Goal: Obtain resource: Obtain resource

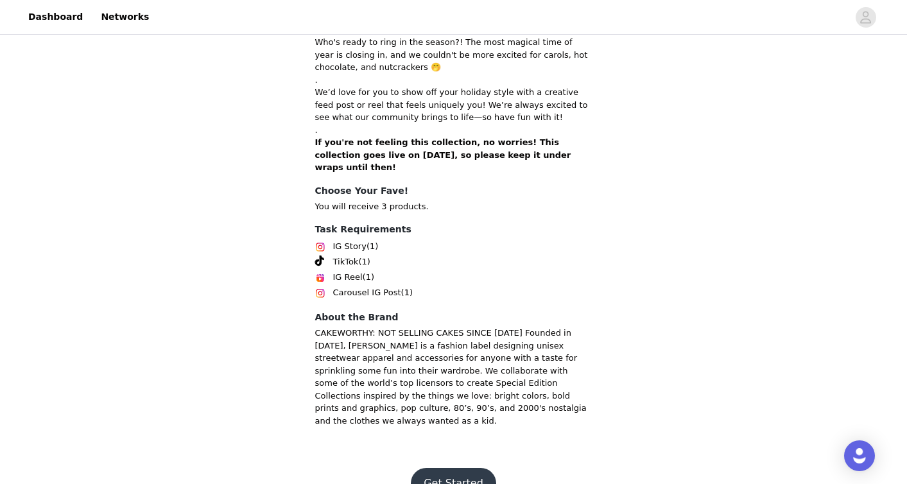
scroll to position [331, 0]
click at [457, 469] on button "Get Started" at bounding box center [453, 484] width 85 height 31
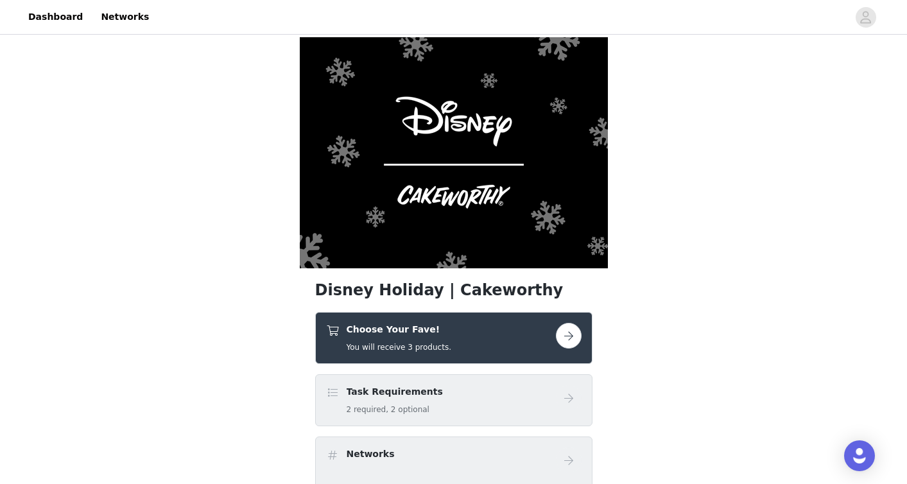
click at [470, 343] on div "Choose Your Fave! You will receive 3 products." at bounding box center [441, 338] width 230 height 30
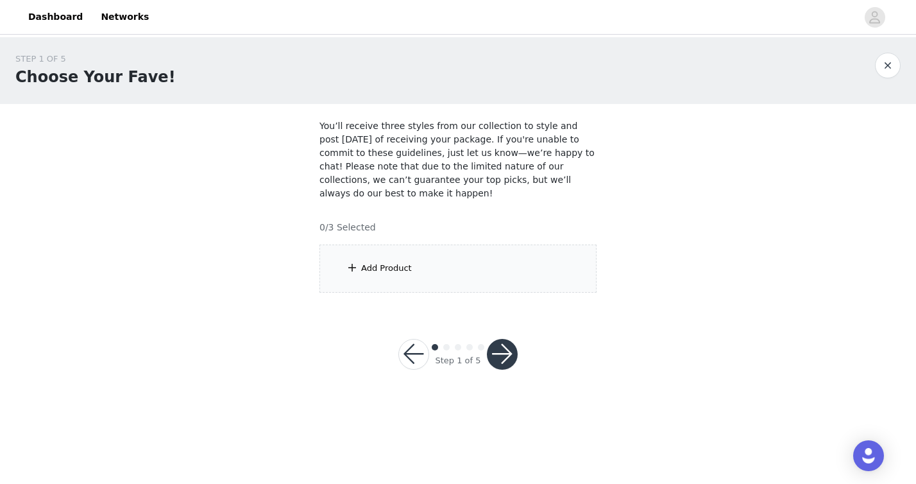
click at [501, 265] on div "Add Product" at bounding box center [458, 269] width 277 height 48
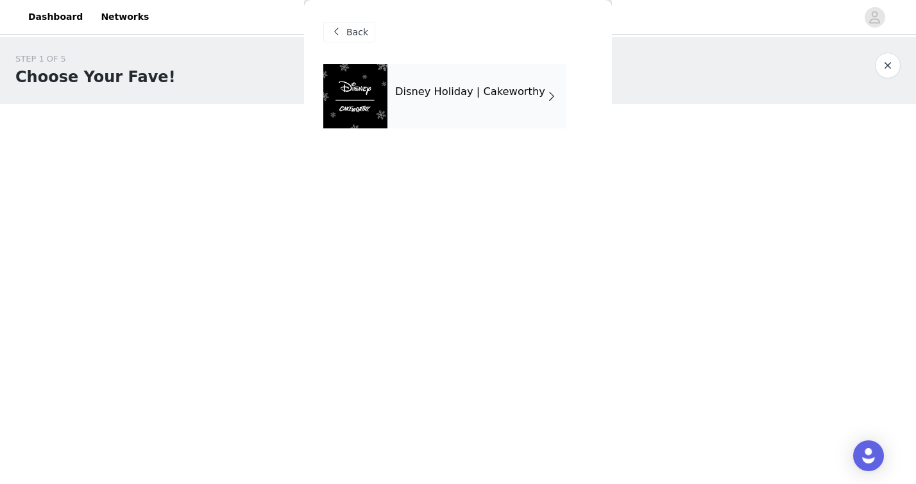
click at [472, 123] on div "Disney Holiday | Cakeworthy" at bounding box center [477, 96] width 178 height 64
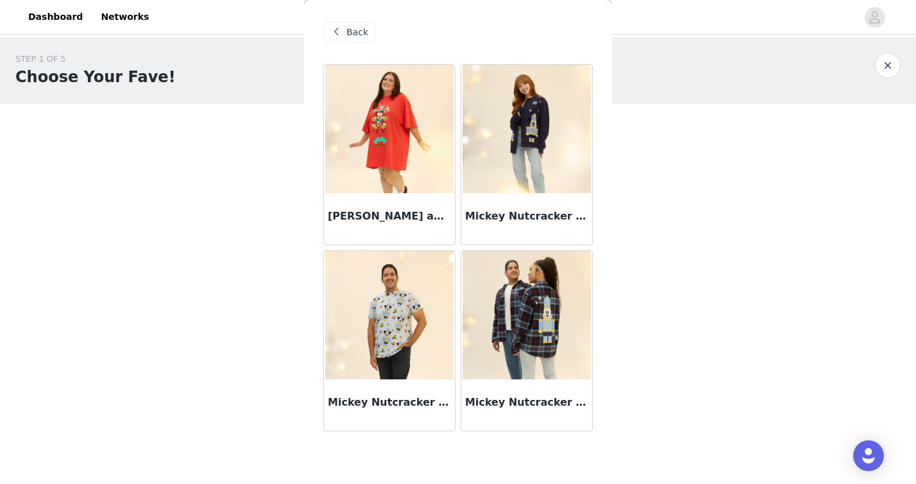
click at [517, 297] on img at bounding box center [527, 315] width 128 height 128
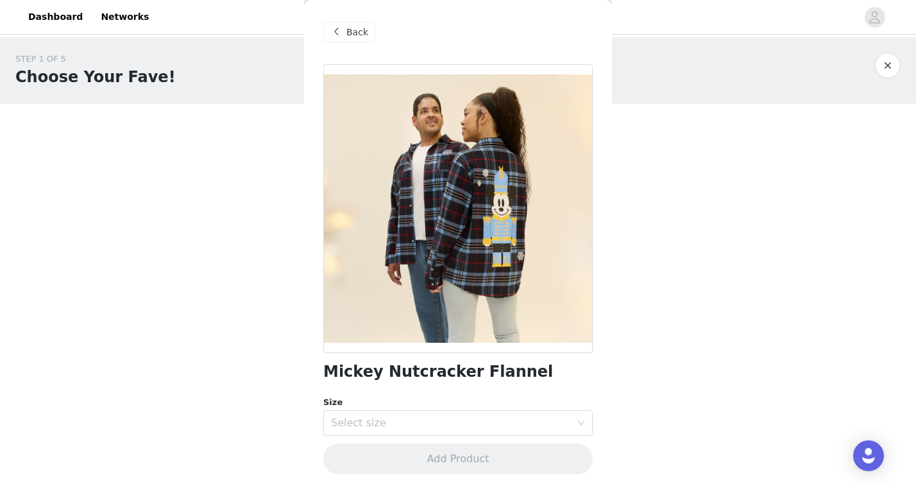
click at [352, 51] on div "Back" at bounding box center [458, 32] width 270 height 64
click at [352, 44] on div "Back" at bounding box center [458, 32] width 270 height 64
click at [343, 28] on span at bounding box center [336, 31] width 15 height 15
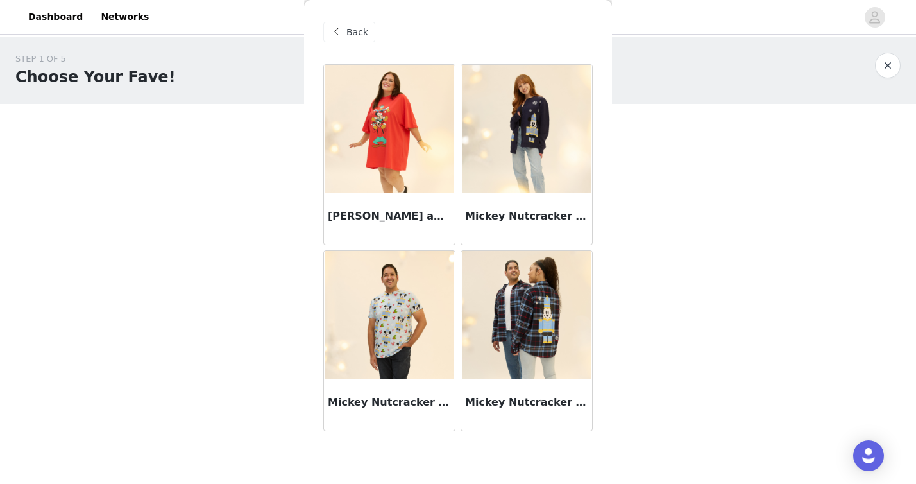
click at [357, 33] on span "Back" at bounding box center [358, 32] width 22 height 13
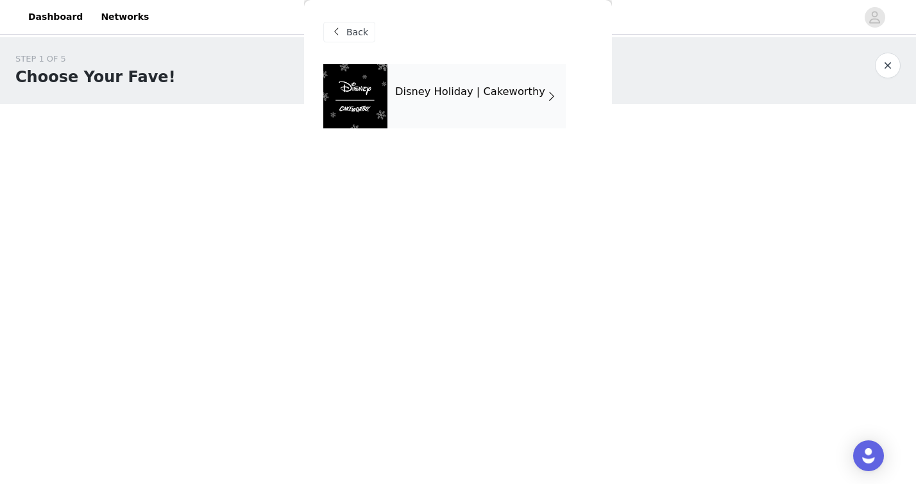
click at [357, 33] on span "Back" at bounding box center [358, 32] width 22 height 13
